Goal: Task Accomplishment & Management: Complete application form

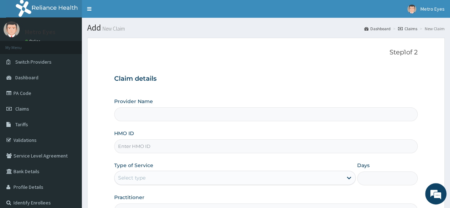
click at [153, 149] on input "HMO ID" at bounding box center [265, 146] width 303 height 14
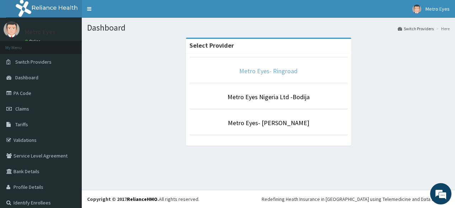
click at [250, 73] on link "Metro Eyes- Ringroad" at bounding box center [268, 71] width 58 height 8
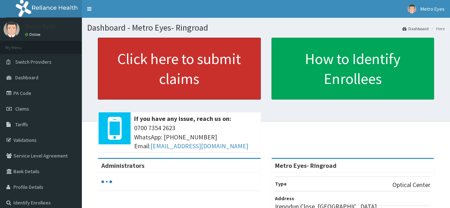
click at [184, 70] on link "Click here to submit claims" at bounding box center [179, 69] width 163 height 62
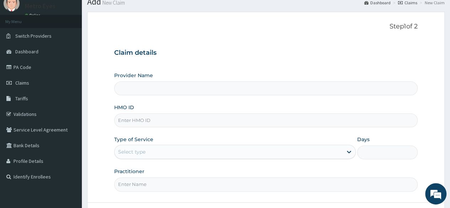
scroll to position [35, 0]
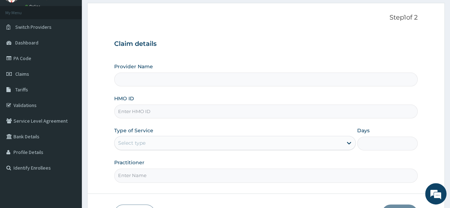
type input "Metro Eyes- Ringroad"
click at [182, 112] on input "HMO ID" at bounding box center [265, 112] width 303 height 14
type input "ORG/10048/A"
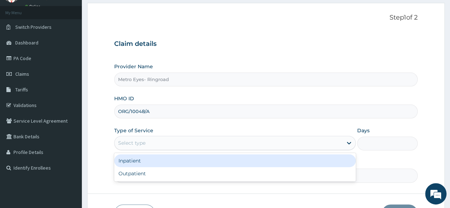
click at [158, 141] on div "Select type" at bounding box center [229, 142] width 228 height 11
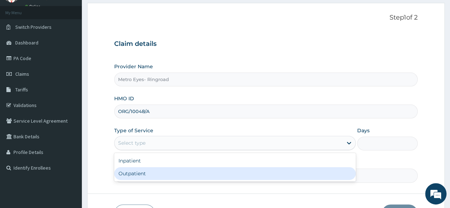
click at [128, 174] on div "Outpatient" at bounding box center [235, 173] width 242 height 13
type input "1"
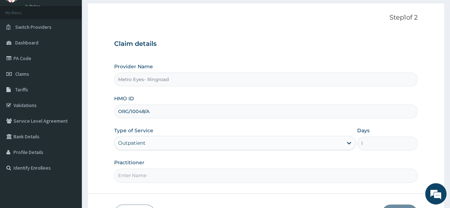
click at [183, 177] on input "Practitioner" at bounding box center [265, 176] width 303 height 14
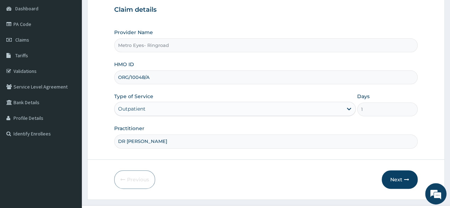
scroll to position [70, 0]
type input "DR MARY"
click at [403, 176] on button "Next" at bounding box center [400, 179] width 36 height 18
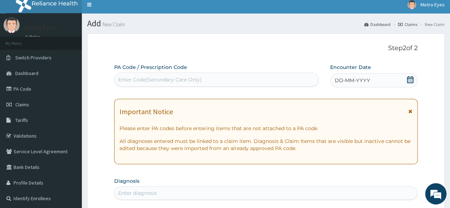
scroll to position [0, 0]
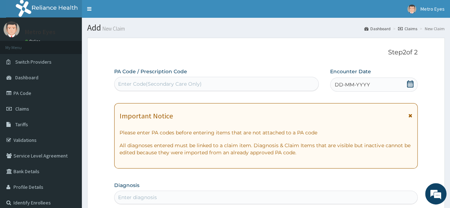
click at [195, 84] on div "Enter Code(Secondary Care Only)" at bounding box center [160, 83] width 84 height 7
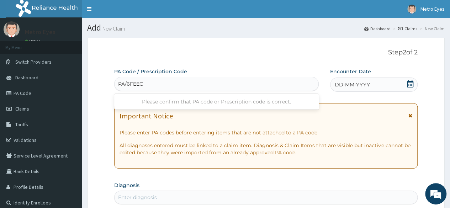
type input "PA/6FEECO"
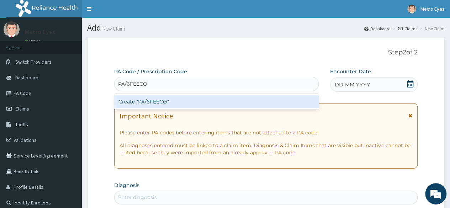
click at [197, 101] on div "Create "PA/6FEECO"" at bounding box center [216, 101] width 204 height 13
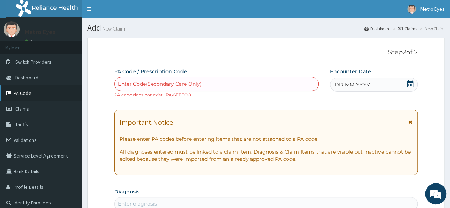
click at [16, 94] on link "PA Code" at bounding box center [41, 93] width 82 height 16
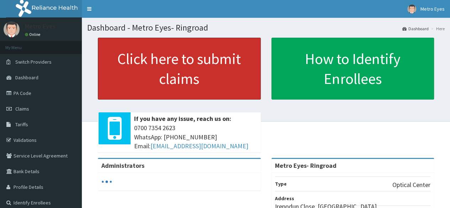
click at [209, 76] on link "Click here to submit claims" at bounding box center [179, 69] width 163 height 62
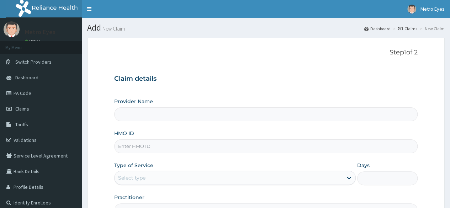
type input "Metro Eyes- Ringroad"
click at [147, 145] on input "HMO ID" at bounding box center [265, 146] width 303 height 14
type input "ORG/10048/A"
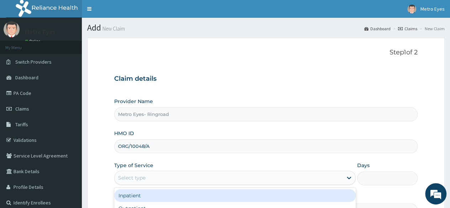
click at [146, 173] on div "Select type" at bounding box center [229, 177] width 228 height 11
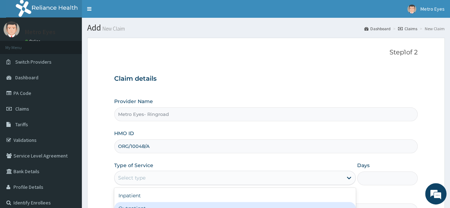
click at [137, 204] on div "Outpatient" at bounding box center [235, 208] width 242 height 13
type input "1"
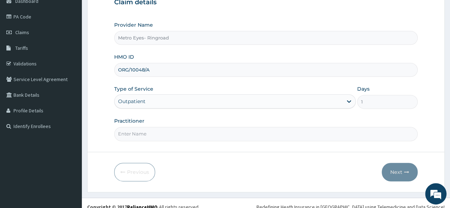
scroll to position [83, 0]
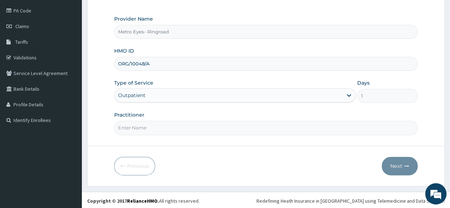
click at [139, 128] on input "Practitioner" at bounding box center [265, 128] width 303 height 14
type input "DR MARY"
click at [391, 160] on button "Next" at bounding box center [400, 166] width 36 height 18
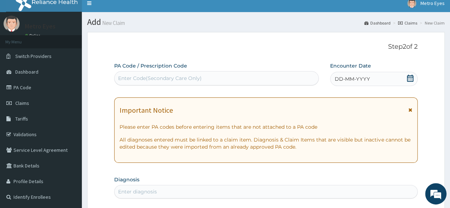
scroll to position [0, 0]
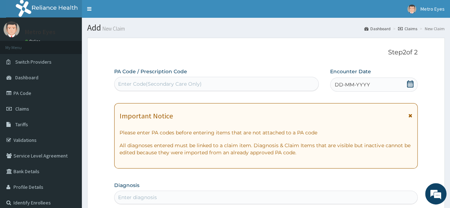
click at [161, 79] on div "Enter Code(Secondary Care Only)" at bounding box center [216, 83] width 203 height 11
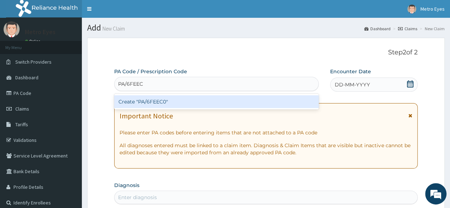
type input "PA/6FEEC0"
click at [144, 102] on div "Create "PA/6FEEC0"" at bounding box center [216, 101] width 204 height 13
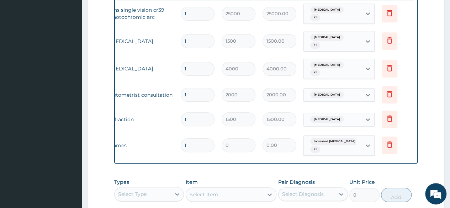
scroll to position [0, 53]
click at [388, 142] on icon at bounding box center [389, 145] width 5 height 6
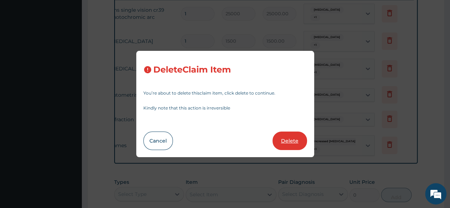
click at [285, 141] on button "Delete" at bounding box center [290, 141] width 35 height 18
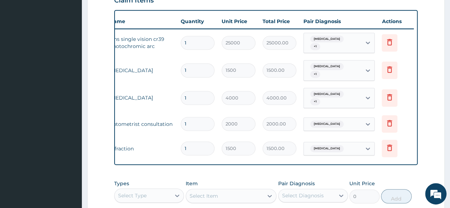
scroll to position [374, 0]
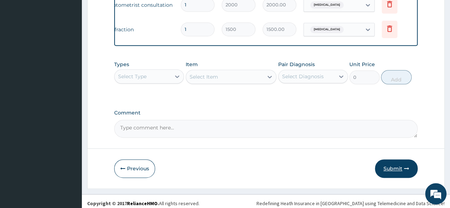
click at [386, 165] on button "Submit" at bounding box center [396, 168] width 43 height 18
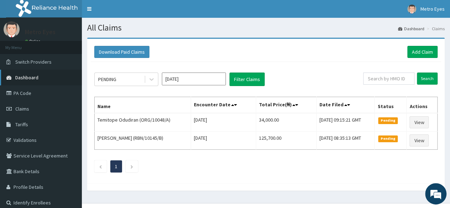
click at [34, 75] on span "Dashboard" at bounding box center [26, 77] width 23 height 6
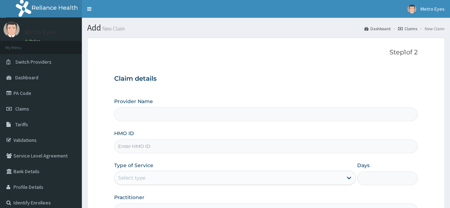
type input "Metro Eyes- Ringroad"
click at [144, 144] on input "HMO ID" at bounding box center [265, 146] width 303 height 14
type input "ORG/10048/A"
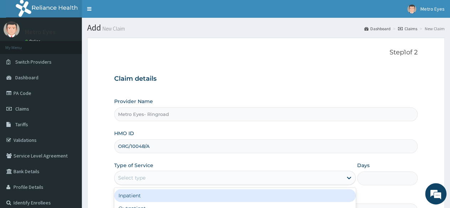
click at [174, 179] on div "Select type" at bounding box center [229, 177] width 228 height 11
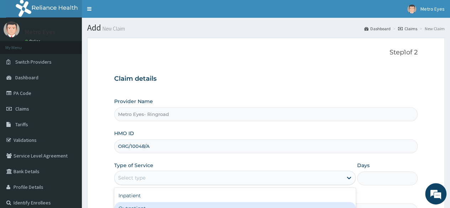
click at [166, 205] on div "Outpatient" at bounding box center [235, 208] width 242 height 13
type input "1"
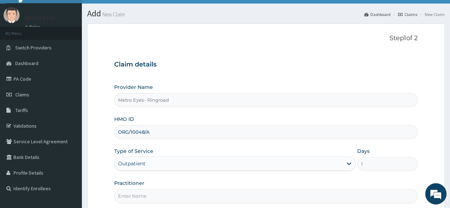
scroll to position [79, 0]
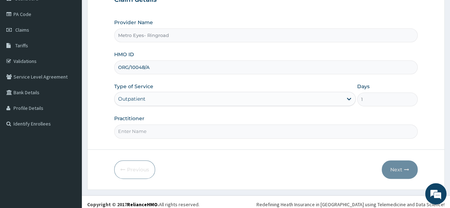
click at [176, 127] on input "Practitioner" at bounding box center [265, 132] width 303 height 14
type input "DR [PERSON_NAME]"
click at [395, 170] on button "Next" at bounding box center [400, 169] width 36 height 18
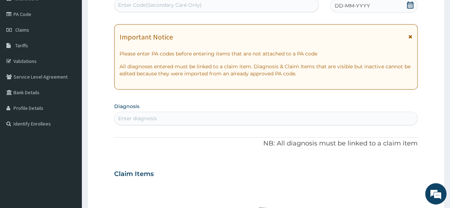
scroll to position [0, 0]
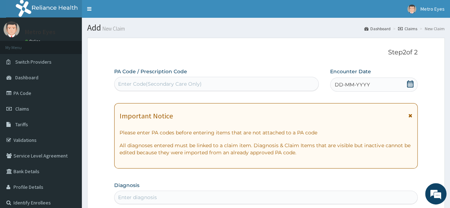
click at [233, 86] on div "Enter Code(Secondary Care Only)" at bounding box center [216, 83] width 203 height 11
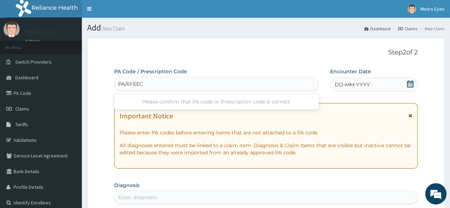
type input "PA/6FEEC0"
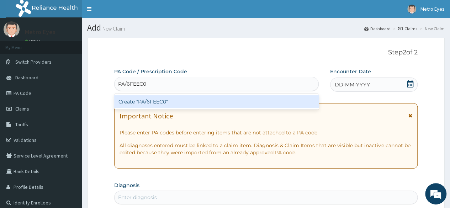
click at [164, 100] on div "Create "PA/6FEEC0"" at bounding box center [216, 101] width 204 height 13
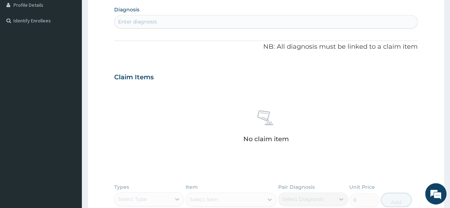
scroll to position [308, 0]
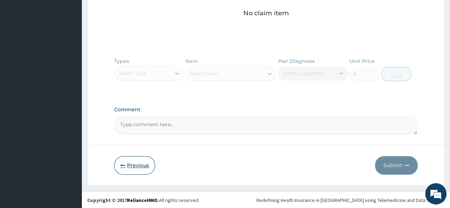
click at [126, 164] on button "Previous" at bounding box center [134, 165] width 41 height 18
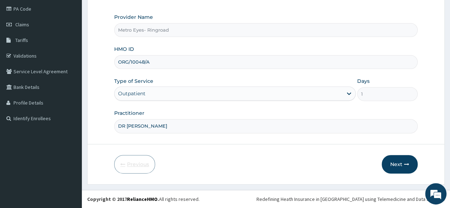
scroll to position [83, 0]
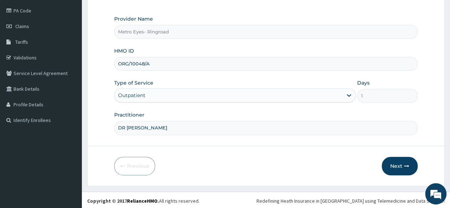
click at [153, 62] on input "ORG/10048/A" at bounding box center [265, 64] width 303 height 14
type input "O"
click at [403, 167] on button "Next" at bounding box center [400, 166] width 36 height 18
click at [401, 162] on button "Next" at bounding box center [400, 166] width 36 height 18
click at [216, 65] on input "SVS/10004/3" at bounding box center [265, 64] width 303 height 14
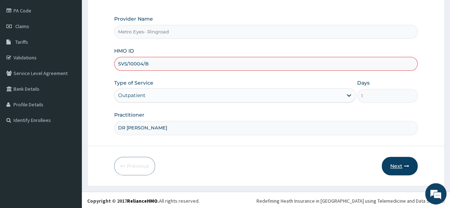
type input "SVS/10004/B"
click at [398, 164] on button "Next" at bounding box center [400, 166] width 36 height 18
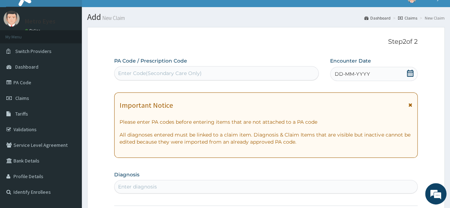
scroll to position [0, 0]
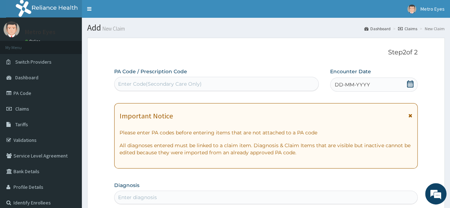
click at [134, 85] on div "Enter Code(Secondary Care Only)" at bounding box center [160, 83] width 84 height 7
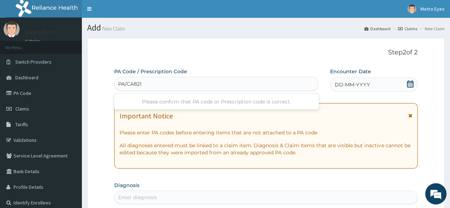
type input "PA/CA821D"
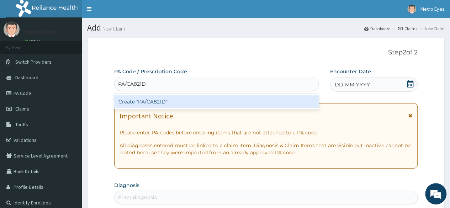
click at [147, 99] on div "Create "PA/CA821D"" at bounding box center [216, 101] width 204 height 13
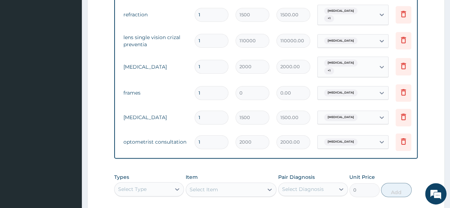
scroll to position [0, 53]
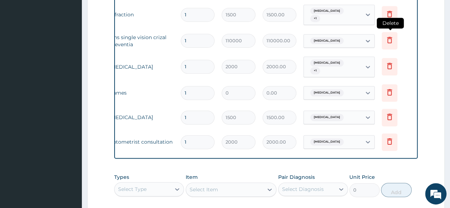
click at [388, 37] on icon at bounding box center [389, 40] width 9 height 9
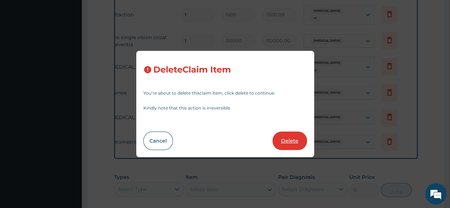
click at [288, 142] on button "Delete" at bounding box center [290, 141] width 35 height 18
type input "2000"
type input "2000.00"
type input "0"
type input "0.00"
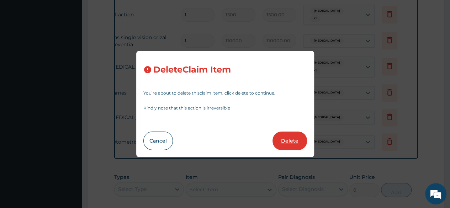
type input "1500"
type input "1500.00"
type input "2000"
type input "2000.00"
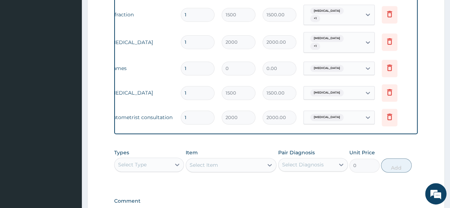
click at [143, 165] on div "Select Type" at bounding box center [132, 164] width 28 height 7
click at [142, 197] on div "Optical" at bounding box center [149, 195] width 70 height 13
click at [210, 166] on div "Select Item" at bounding box center [231, 165] width 91 height 14
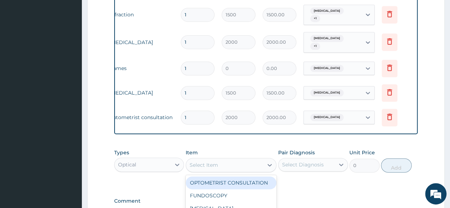
click at [210, 166] on div "Select Item" at bounding box center [204, 165] width 28 height 7
type input "SINGLE"
click at [230, 183] on div "Lens Readers Single Vision ARC" at bounding box center [231, 182] width 91 height 13
type input "17000"
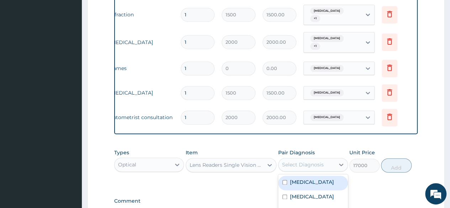
click at [307, 161] on div "Select Diagnosis" at bounding box center [303, 164] width 42 height 7
click at [308, 183] on label "Dry eyes" at bounding box center [312, 182] width 44 height 7
checkbox input "true"
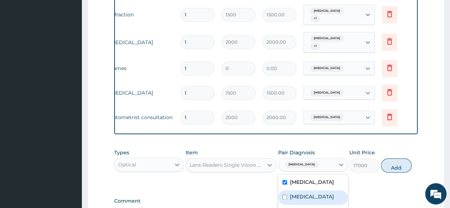
click at [312, 200] on label "Allergic conjunctivitis" at bounding box center [312, 196] width 44 height 7
checkbox input "true"
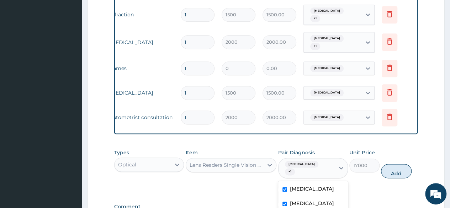
scroll to position [480, 0]
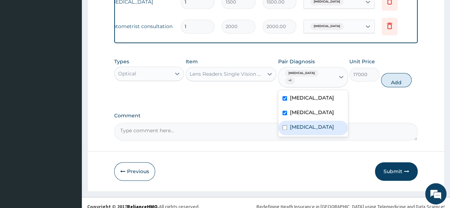
click at [304, 126] on label "Astigmatism" at bounding box center [312, 126] width 44 height 7
checkbox input "true"
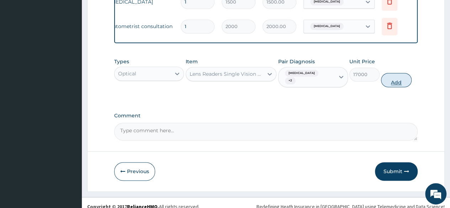
click at [392, 77] on button "Add" at bounding box center [396, 80] width 30 height 14
type input "0"
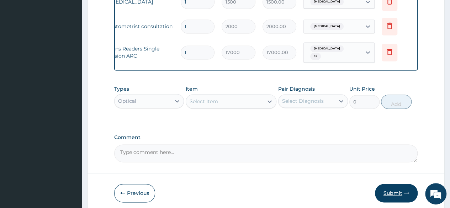
click at [390, 189] on button "Submit" at bounding box center [396, 193] width 43 height 18
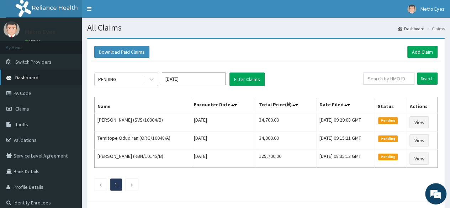
click at [23, 81] on link "Dashboard" at bounding box center [41, 78] width 82 height 16
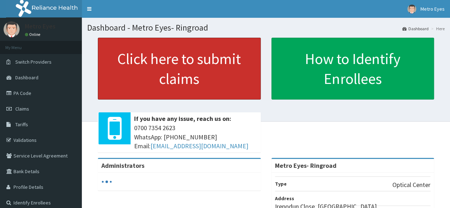
click at [157, 74] on link "Click here to submit claims" at bounding box center [179, 69] width 163 height 62
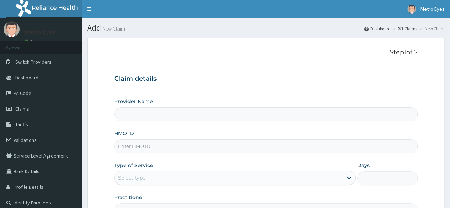
type input "Metro Eyes- Ringroad"
click at [152, 146] on input "HMO ID" at bounding box center [265, 146] width 303 height 14
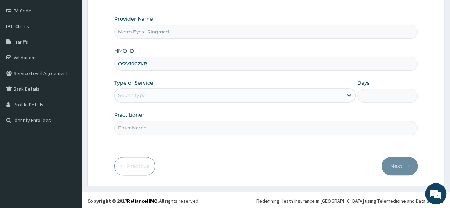
type input "OSS/10021/B"
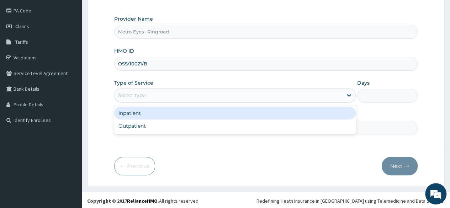
click at [164, 96] on div "Select type" at bounding box center [229, 95] width 228 height 11
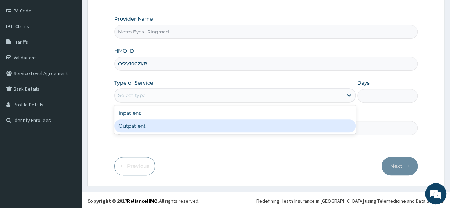
click at [147, 122] on div "Outpatient" at bounding box center [235, 126] width 242 height 13
type input "1"
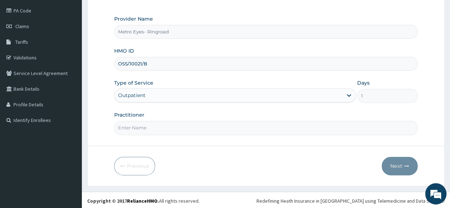
click at [145, 126] on input "Practitioner" at bounding box center [265, 128] width 303 height 14
type input "DR MARY"
click at [403, 161] on button "Next" at bounding box center [400, 166] width 36 height 18
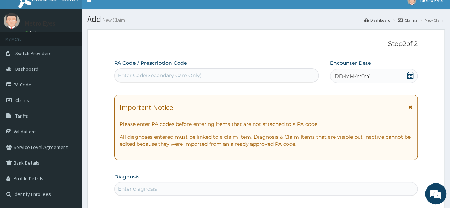
scroll to position [0, 0]
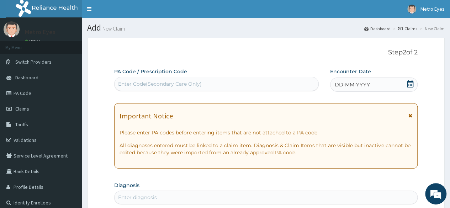
click at [220, 86] on div "Enter Code(Secondary Care Only)" at bounding box center [216, 83] width 203 height 11
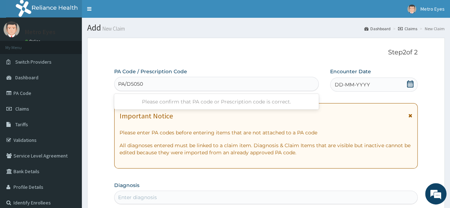
type input "PA/D50508"
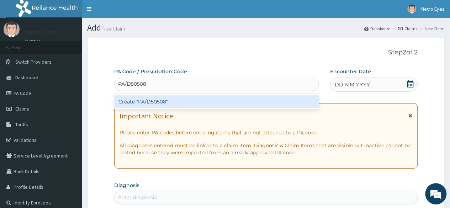
click at [157, 103] on div "Create "PA/D50508"" at bounding box center [216, 101] width 204 height 13
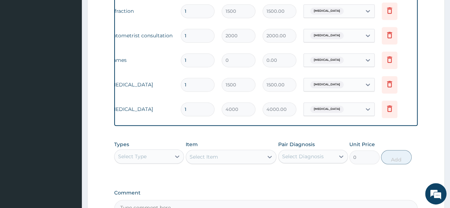
scroll to position [430, 0]
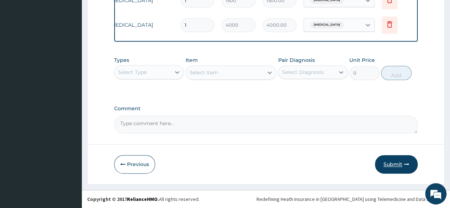
click at [389, 164] on button "Submit" at bounding box center [396, 164] width 43 height 18
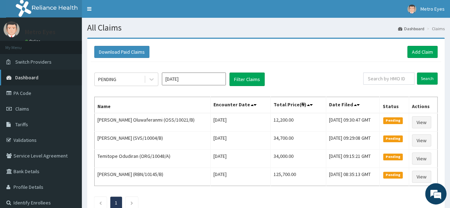
click at [26, 79] on span "Dashboard" at bounding box center [26, 77] width 23 height 6
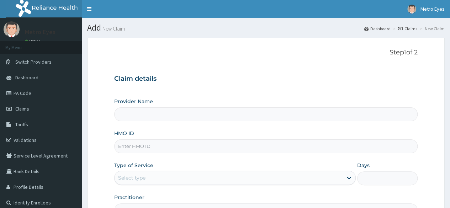
type input "Metro Eyes- Ringroad"
click at [173, 145] on input "HMO ID" at bounding box center [265, 146] width 303 height 14
type input "FRC/10016/A"
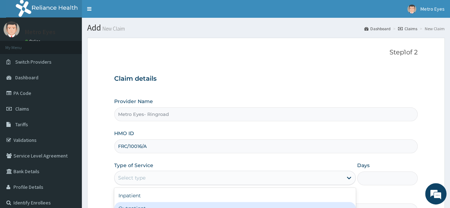
drag, startPoint x: 155, startPoint y: 175, endPoint x: 147, endPoint y: 203, distance: 30.1
click at [147, 185] on div "option Outpatient focused, 2 of 2. 2 results available. Use Up and Down to choo…" at bounding box center [235, 178] width 242 height 14
click at [147, 203] on div "Outpatient" at bounding box center [235, 208] width 242 height 13
type input "1"
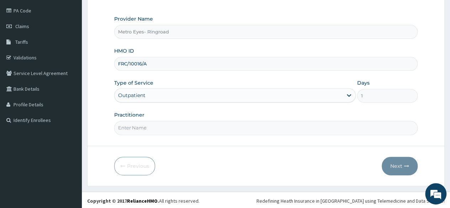
click at [143, 123] on input "Practitioner" at bounding box center [265, 128] width 303 height 14
type input "DR [PERSON_NAME]"
click at [398, 159] on button "Next" at bounding box center [400, 166] width 36 height 18
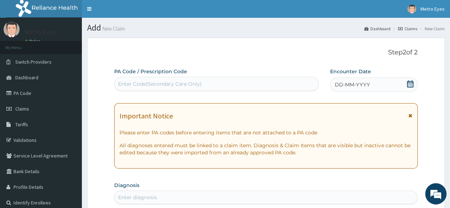
click at [228, 87] on div "Enter Code(Secondary Care Only)" at bounding box center [216, 83] width 203 height 11
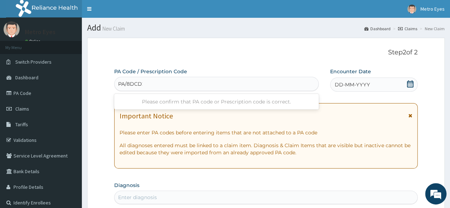
type input "PA/8DCD23"
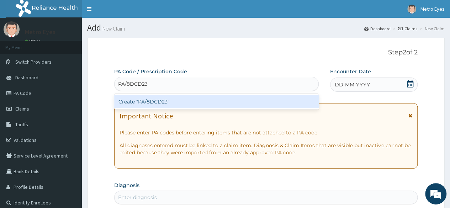
click at [171, 104] on div "Create "PA/8DCD23"" at bounding box center [216, 101] width 204 height 13
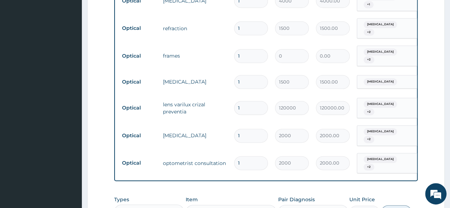
scroll to position [0, 53]
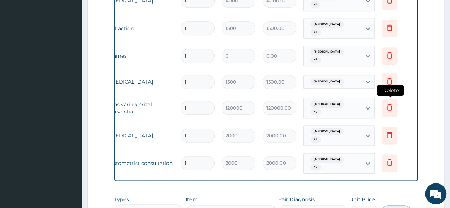
click at [386, 99] on icon at bounding box center [390, 107] width 16 height 17
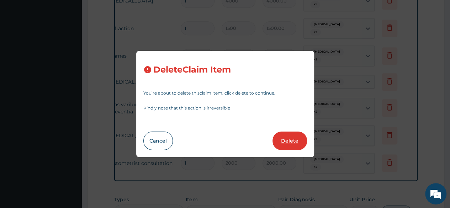
click at [298, 139] on button "Delete" at bounding box center [290, 141] width 35 height 18
type input "2000"
type input "2000.00"
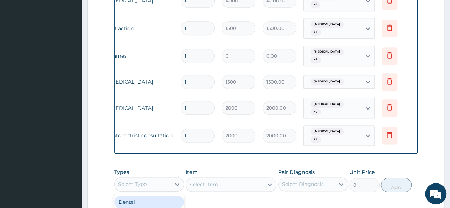
click at [139, 181] on div "Select Type" at bounding box center [132, 184] width 28 height 7
click at [193, 178] on div "Select Item" at bounding box center [231, 185] width 91 height 14
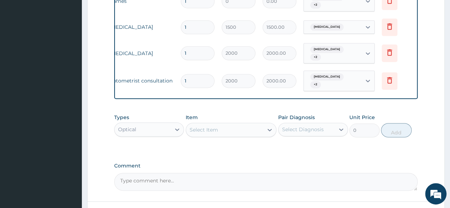
scroll to position [482, 0]
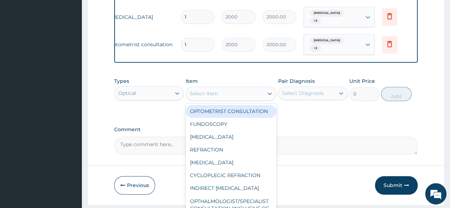
click at [221, 88] on div "Select Item" at bounding box center [225, 93] width 78 height 11
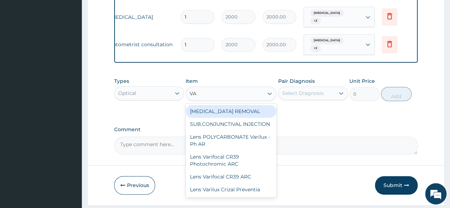
type input "VAR"
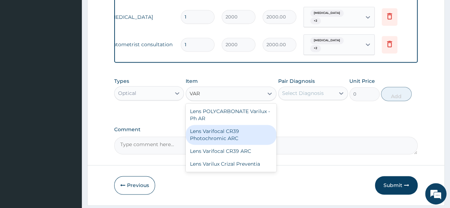
click at [207, 125] on div "Lens Varifocal CR39 Photochromic ARC" at bounding box center [231, 135] width 91 height 20
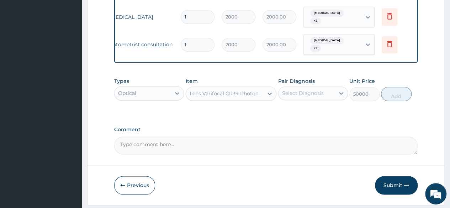
type input "50000"
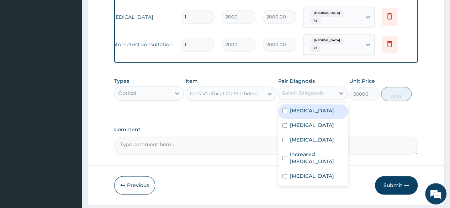
click at [320, 90] on div "Select Diagnosis" at bounding box center [303, 93] width 42 height 7
click at [309, 107] on label "Allergic conjunctivitis" at bounding box center [312, 110] width 44 height 7
checkbox input "true"
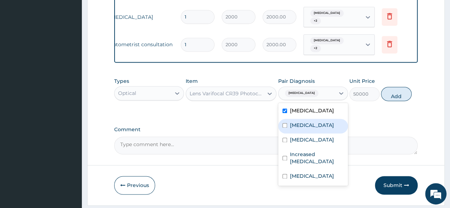
click at [309, 122] on label "Dry eyes" at bounding box center [312, 125] width 44 height 7
checkbox input "true"
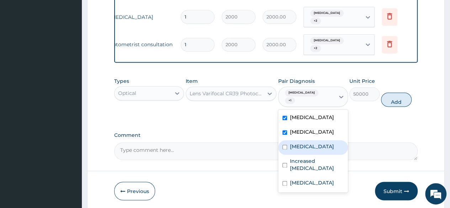
click at [311, 143] on label "[MEDICAL_DATA]" at bounding box center [312, 146] width 44 height 7
checkbox input "true"
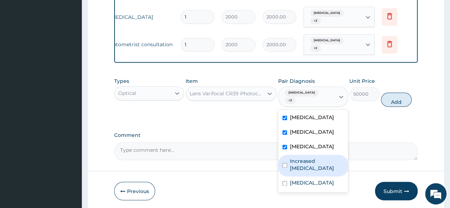
click at [312, 158] on label "Increased [MEDICAL_DATA]" at bounding box center [317, 165] width 54 height 14
checkbox input "true"
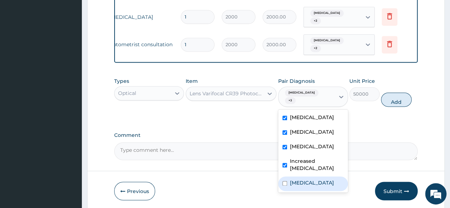
click at [311, 179] on label "[MEDICAL_DATA]" at bounding box center [312, 182] width 44 height 7
checkbox input "true"
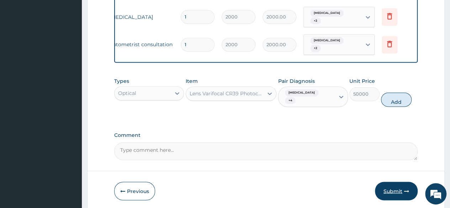
click at [402, 182] on button "Submit" at bounding box center [396, 191] width 43 height 18
click at [402, 92] on button "Add" at bounding box center [396, 99] width 30 height 14
type input "0"
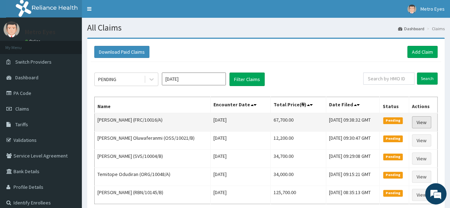
click at [424, 122] on link "View" at bounding box center [421, 122] width 19 height 12
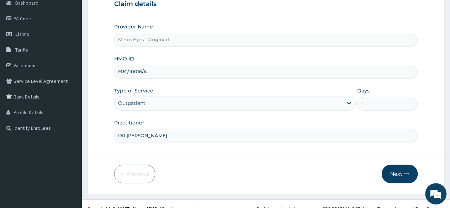
scroll to position [83, 0]
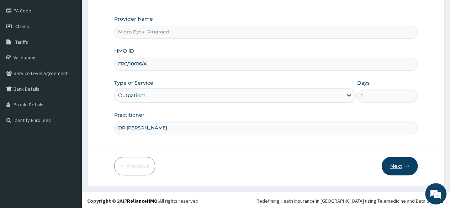
click at [404, 172] on button "Next" at bounding box center [400, 166] width 36 height 18
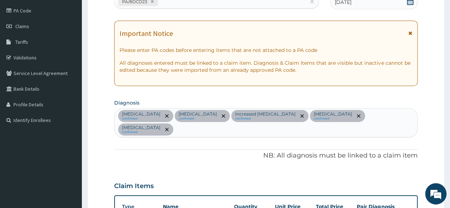
click at [404, 175] on div "Claim Items" at bounding box center [265, 184] width 303 height 18
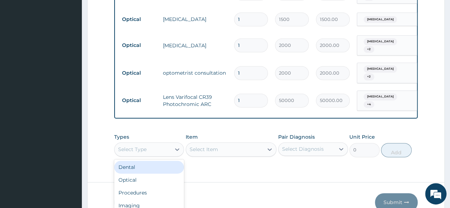
scroll to position [20, 0]
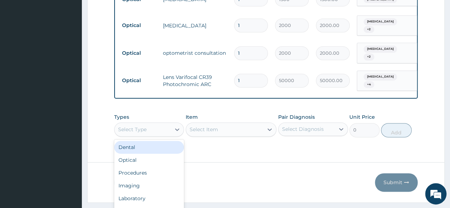
click at [150, 127] on div "option Dental focused, 1 of 10. 10 results available. Use Up and Down to choose…" at bounding box center [149, 129] width 70 height 14
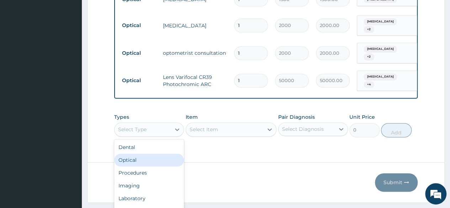
click at [139, 154] on div "Optical" at bounding box center [149, 160] width 70 height 13
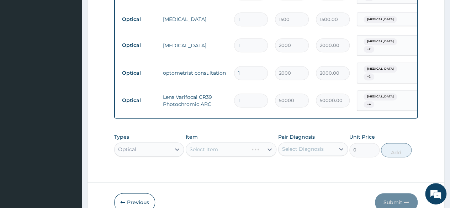
scroll to position [439, 0]
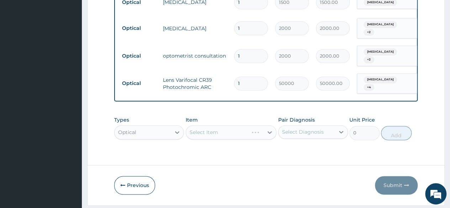
click at [208, 125] on div "Select Item" at bounding box center [231, 132] width 91 height 14
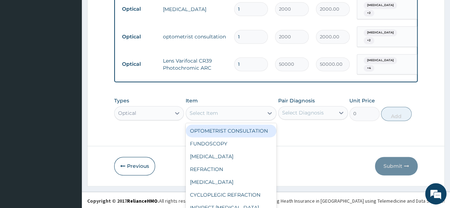
scroll to position [21, 0]
click at [208, 114] on div "option OPTOMETRIST CONSULTATION focused, 1 of 34. 34 results available. Use Up …" at bounding box center [231, 112] width 91 height 14
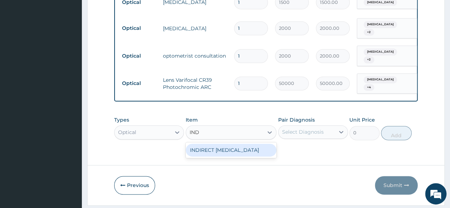
scroll to position [0, 0]
type input "INDIR"
click at [212, 144] on div "INDIRECT OPHTHALMOSCOPY" at bounding box center [231, 150] width 91 height 13
type input "3000"
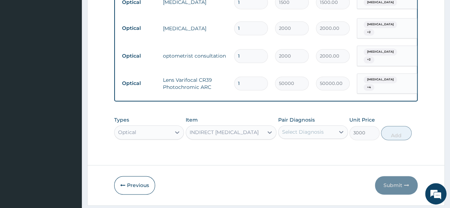
scroll to position [3, 0]
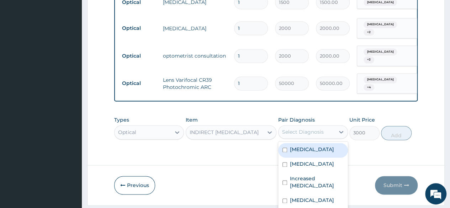
drag, startPoint x: 302, startPoint y: 109, endPoint x: 302, endPoint y: 126, distance: 17.1
click at [302, 126] on div "option Allergic conjunctivitis focused, 1 of 5. 5 results available. Use Up and…" at bounding box center [313, 132] width 70 height 14
click at [302, 146] on label "Allergic conjunctivitis" at bounding box center [312, 149] width 44 height 7
checkbox input "true"
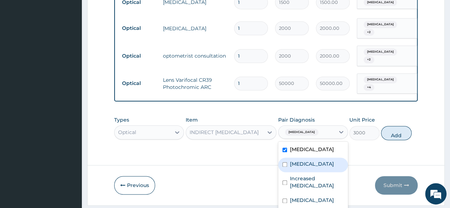
click at [302, 158] on div "Dry eyes" at bounding box center [313, 165] width 70 height 15
checkbox input "true"
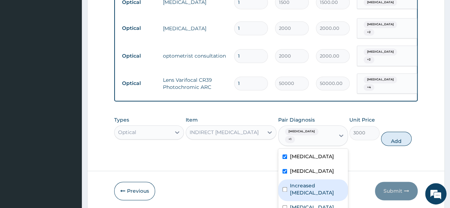
click at [303, 182] on label "Increased glare sensitivity" at bounding box center [317, 189] width 54 height 14
checkbox input "true"
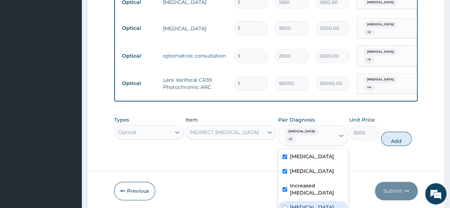
click at [303, 204] on label "Astigmatism" at bounding box center [312, 207] width 44 height 7
checkbox input "true"
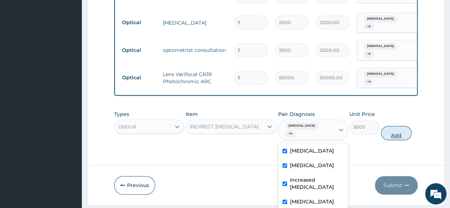
scroll to position [0, 0]
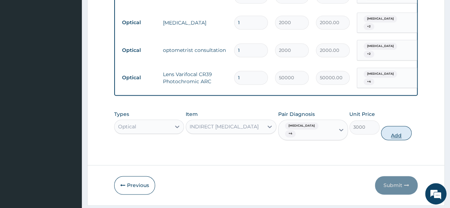
click at [385, 126] on button "Add" at bounding box center [396, 133] width 30 height 14
type input "0"
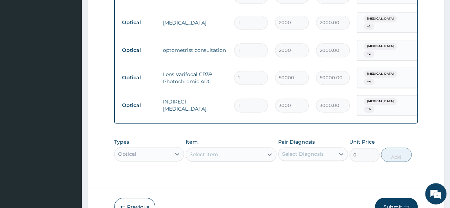
click at [401, 198] on button "Submit" at bounding box center [396, 207] width 43 height 18
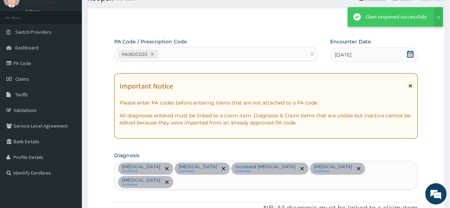
scroll to position [445, 0]
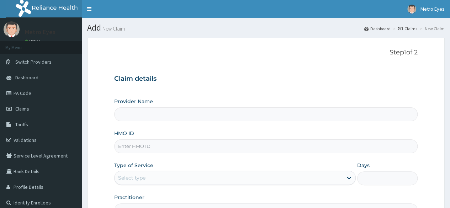
type input "Metro Eyes- Ringroad"
click at [155, 149] on input "HMO ID" at bounding box center [265, 146] width 303 height 14
type input "FMP/10392/B"
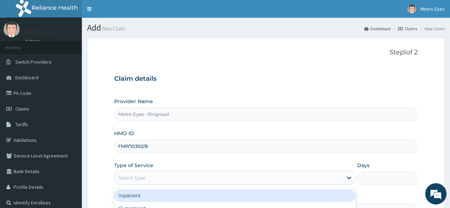
click at [147, 178] on div "Select type" at bounding box center [229, 177] width 228 height 11
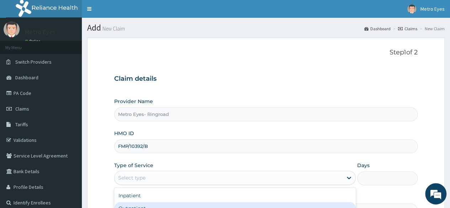
click at [139, 202] on div "Outpatient" at bounding box center [235, 208] width 242 height 13
type input "1"
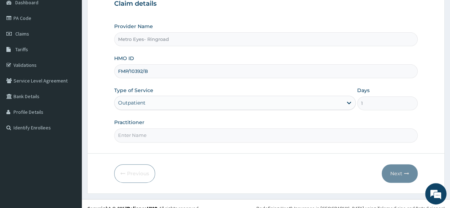
scroll to position [83, 0]
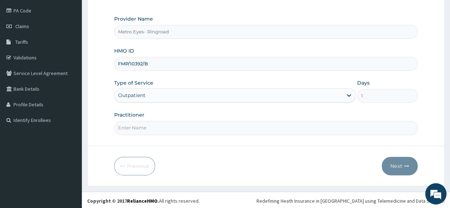
click at [158, 127] on input "Practitioner" at bounding box center [265, 128] width 303 height 14
type input "DR MARY"
click at [404, 168] on button "Next" at bounding box center [400, 166] width 36 height 18
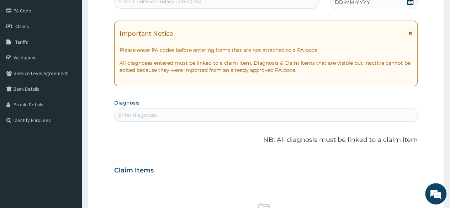
click at [404, 168] on div "Claim Items" at bounding box center [265, 169] width 303 height 18
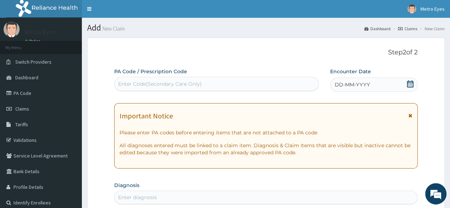
click at [230, 88] on div "Enter Code(Secondary Care Only)" at bounding box center [216, 83] width 203 height 11
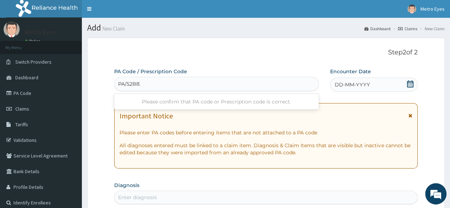
type input "PA/52B833"
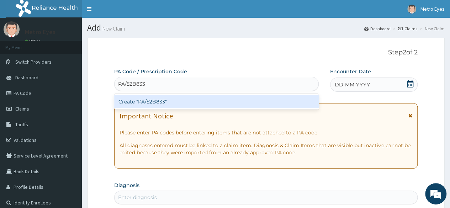
click at [169, 102] on div "Create "PA/52B833"" at bounding box center [216, 101] width 204 height 13
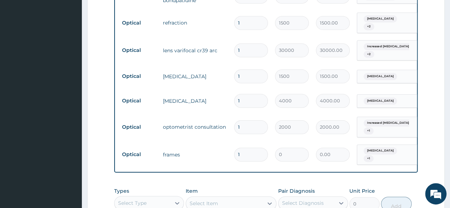
scroll to position [485, 0]
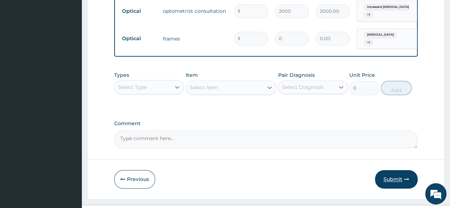
click at [391, 170] on button "Submit" at bounding box center [396, 179] width 43 height 18
